Goal: Book appointment/travel/reservation

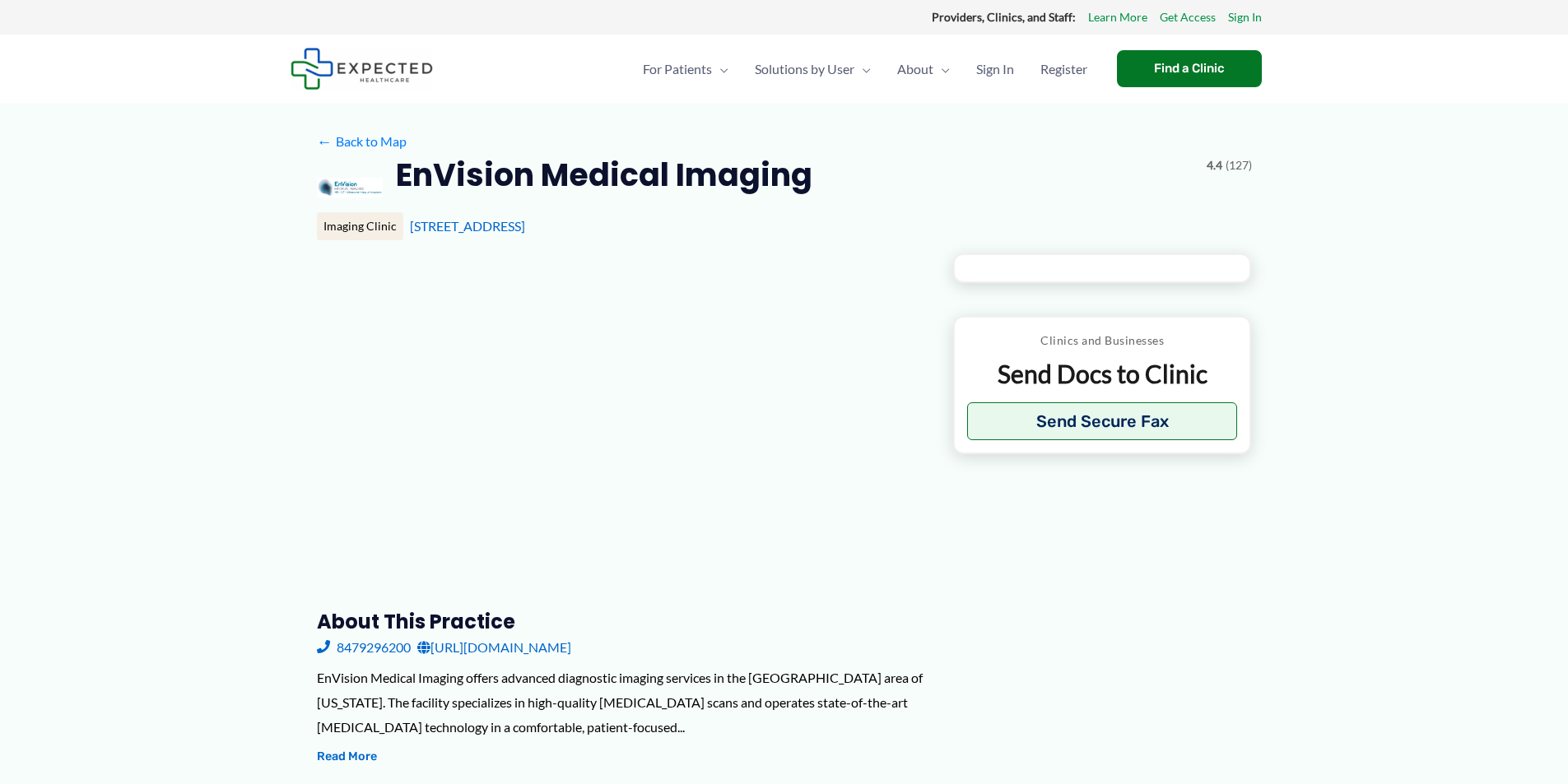
type input "**********"
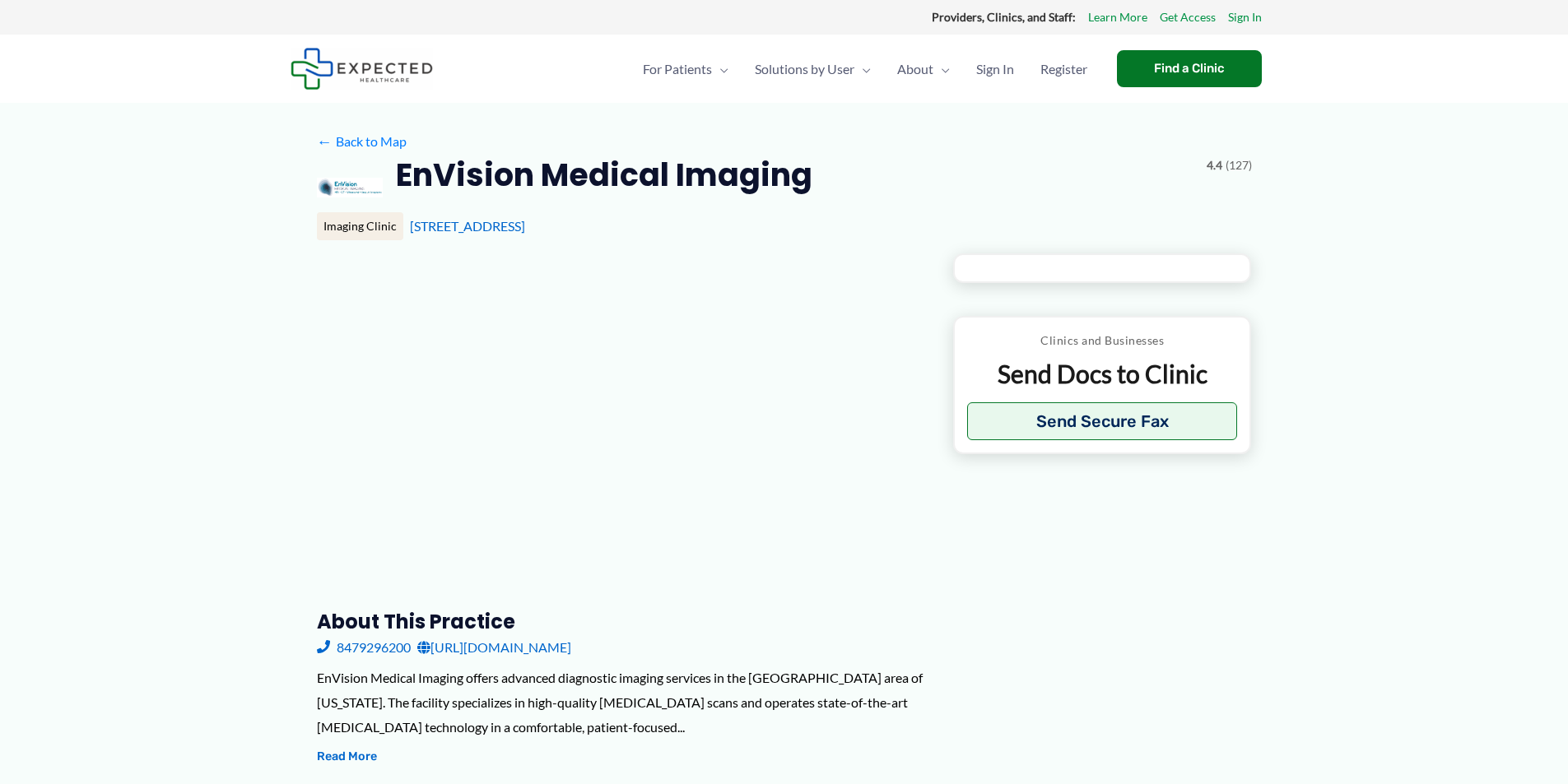
type input "**********"
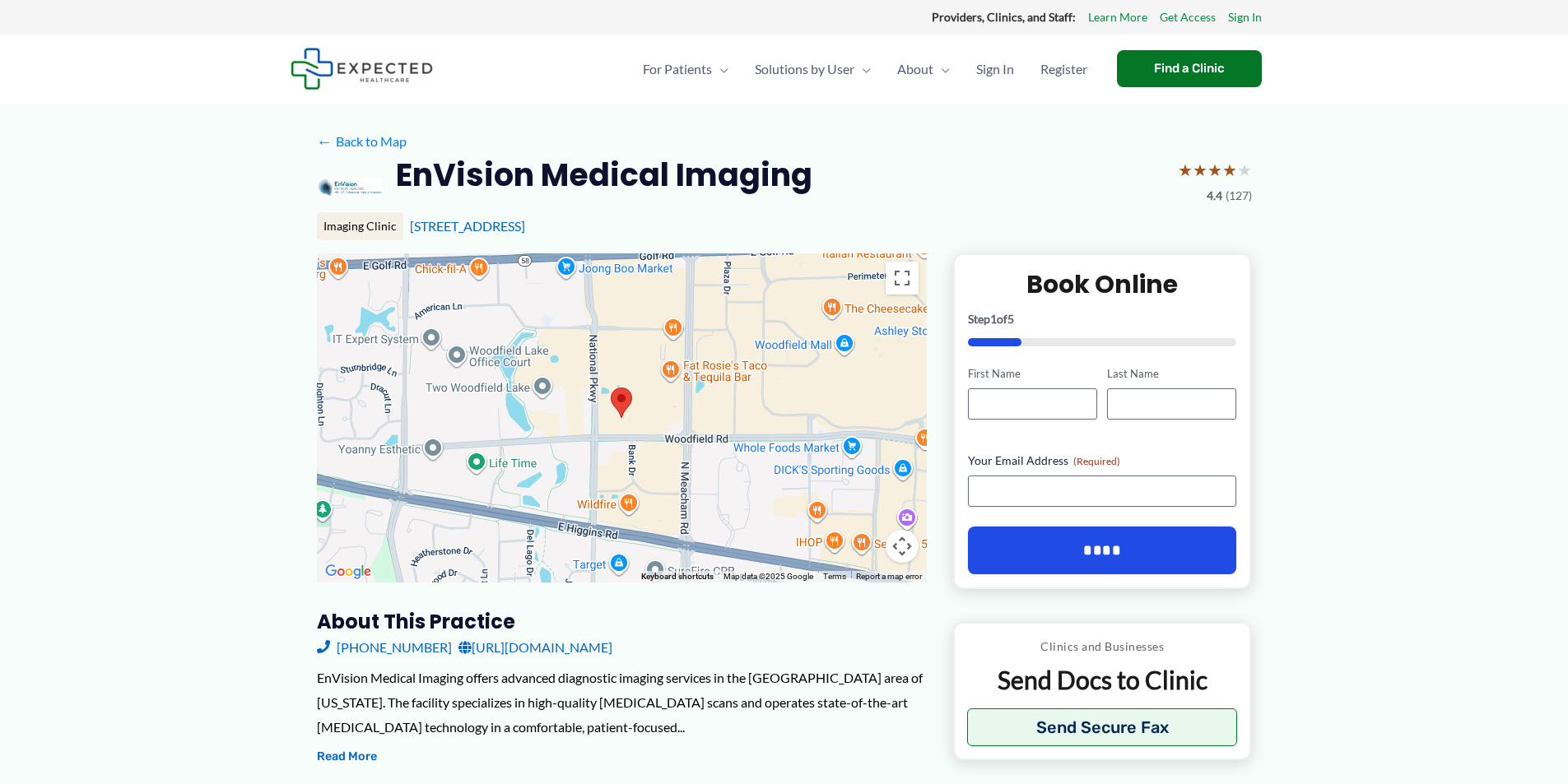
click at [580, 645] on link "[URL][DOMAIN_NAME]" at bounding box center [535, 646] width 154 height 25
